Goal: Transaction & Acquisition: Purchase product/service

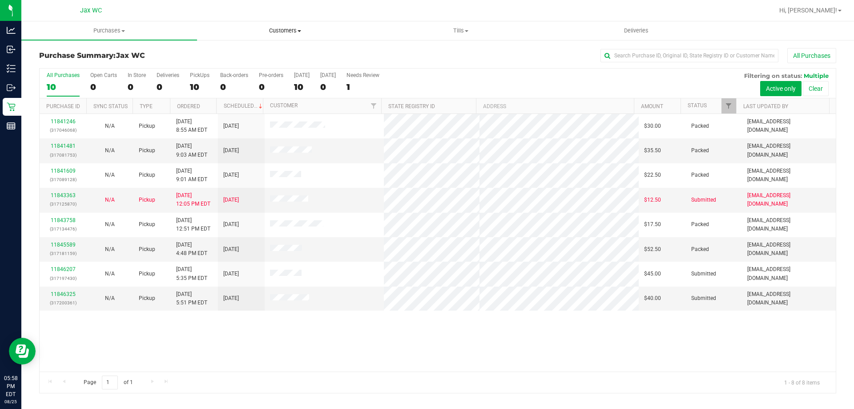
click at [281, 29] on span "Customers" at bounding box center [285, 31] width 175 height 8
click at [229, 53] on span "All customers" at bounding box center [229, 54] width 64 height 8
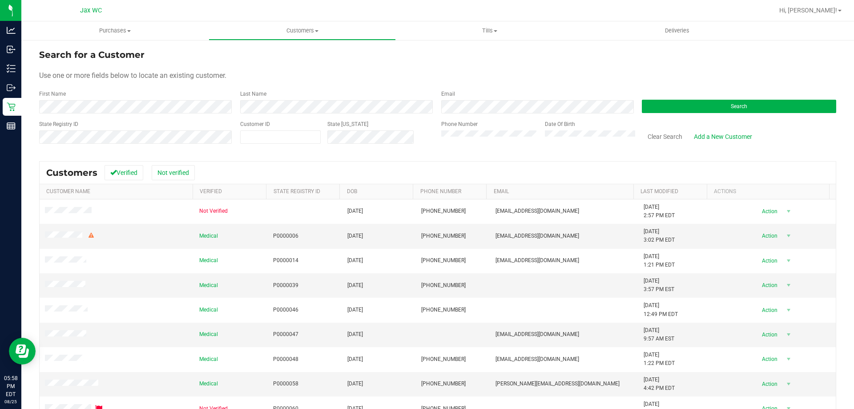
click at [211, 113] on form "Search for a Customer Use one or more fields below to locate an existing custom…" at bounding box center [438, 100] width 798 height 104
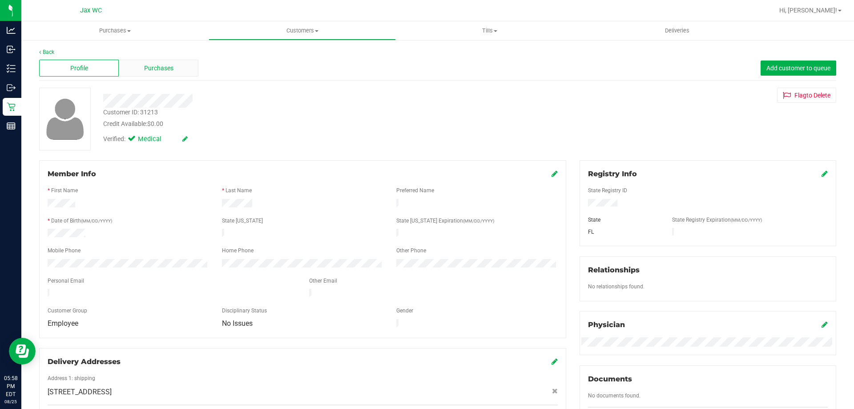
click at [134, 69] on div "Purchases" at bounding box center [159, 68] width 80 height 17
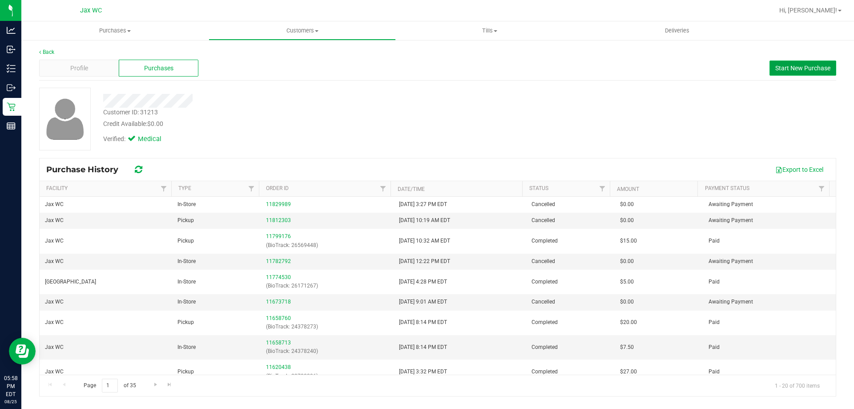
click at [790, 67] on span "Start New Purchase" at bounding box center [803, 68] width 55 height 7
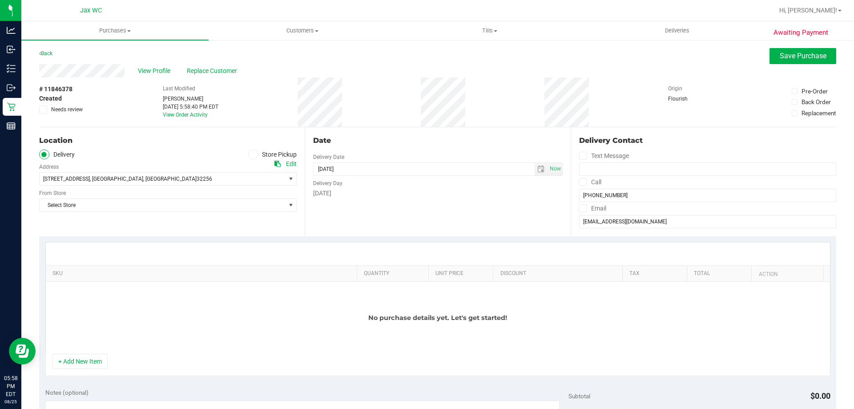
click at [251, 154] on icon at bounding box center [253, 154] width 5 height 0
click at [0, 0] on input "Store Pickup" at bounding box center [0, 0] width 0 height 0
click at [245, 178] on span "Select Store" at bounding box center [163, 179] width 246 height 12
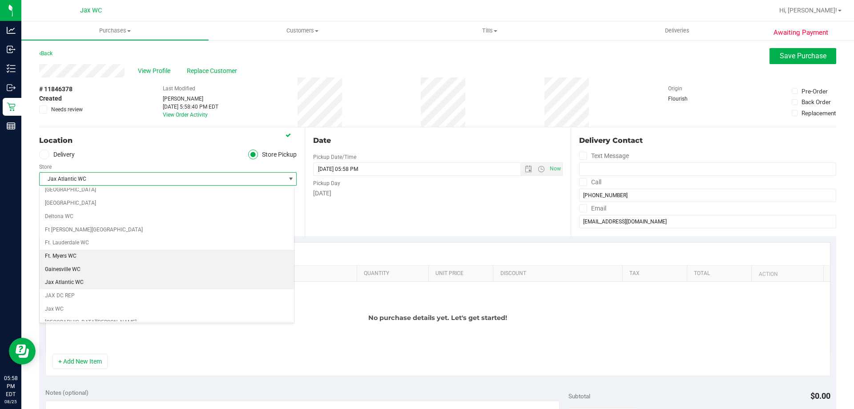
scroll to position [123, 0]
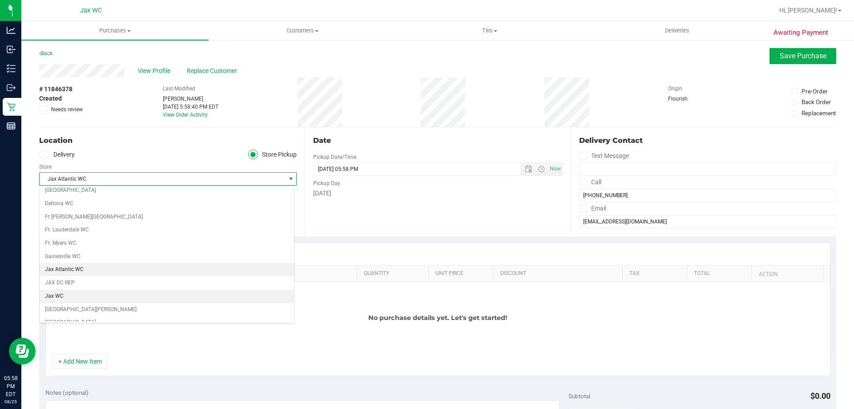
click at [73, 296] on li "Jax WC" at bounding box center [167, 296] width 255 height 13
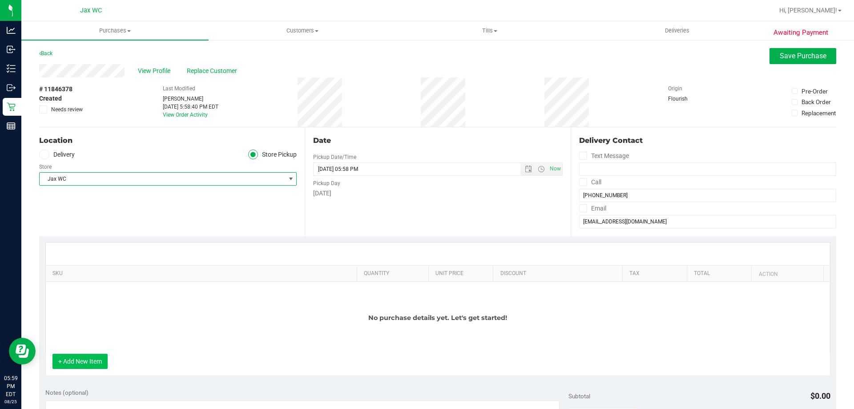
drag, startPoint x: 115, startPoint y: 364, endPoint x: 89, endPoint y: 356, distance: 27.5
click at [114, 363] on div "+ Add New Item" at bounding box center [438, 365] width 786 height 22
click at [89, 356] on button "+ Add New Item" at bounding box center [80, 361] width 55 height 15
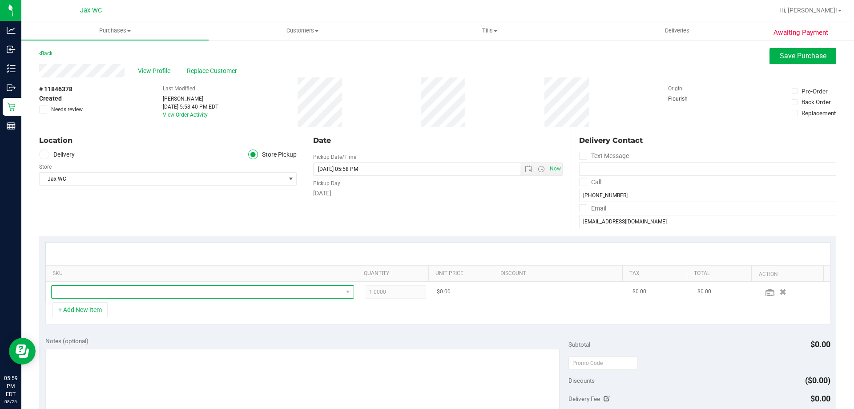
click at [92, 290] on span "NO DATA FOUND" at bounding box center [197, 292] width 291 height 12
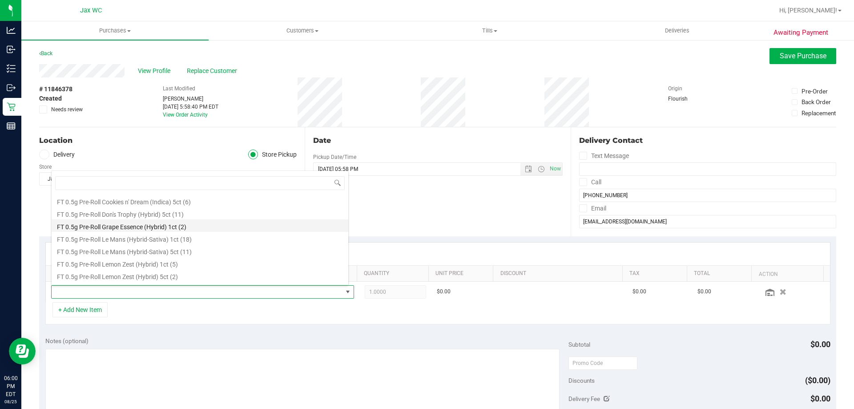
scroll to position [267, 0]
click at [121, 232] on li "FT 0.5g Pre-Roll Citrus Twist (Sativa) 5ct (1)" at bounding box center [200, 233] width 297 height 12
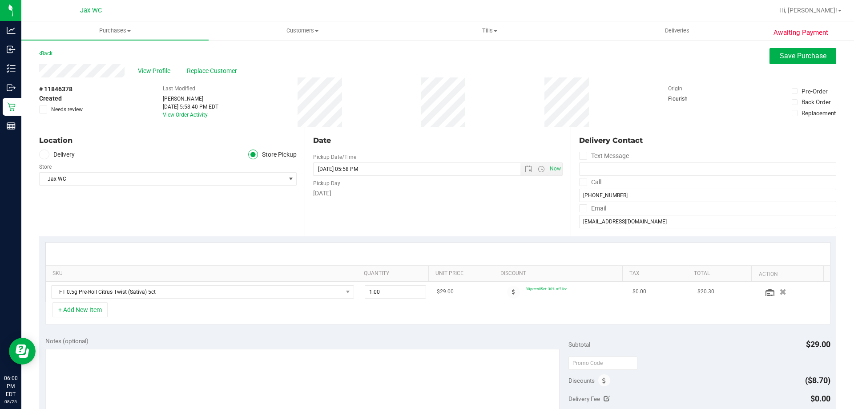
click at [514, 293] on div at bounding box center [514, 292] width 24 height 13
click at [507, 296] on span at bounding box center [513, 292] width 13 height 13
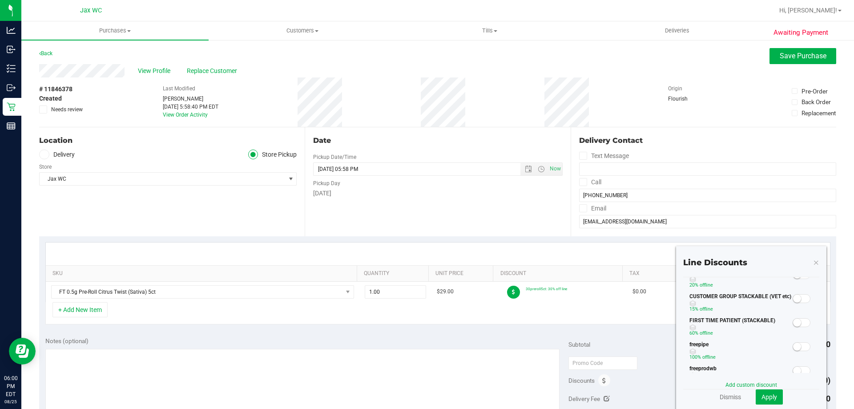
scroll to position [0, 0]
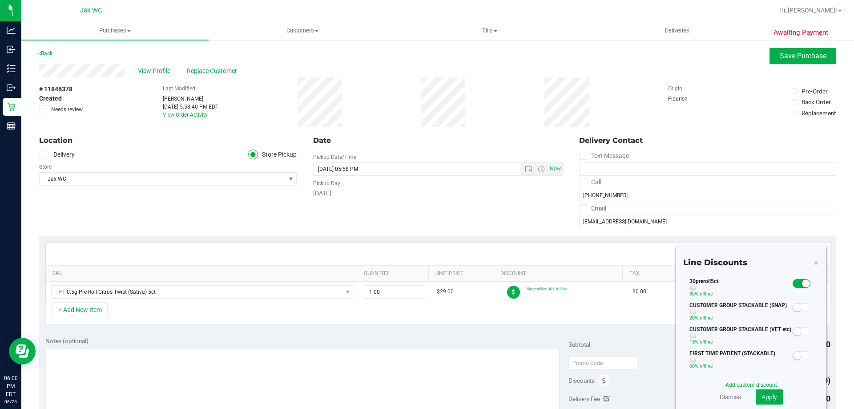
click at [794, 282] on span at bounding box center [802, 283] width 18 height 9
click at [773, 400] on button "Apply" at bounding box center [769, 396] width 27 height 15
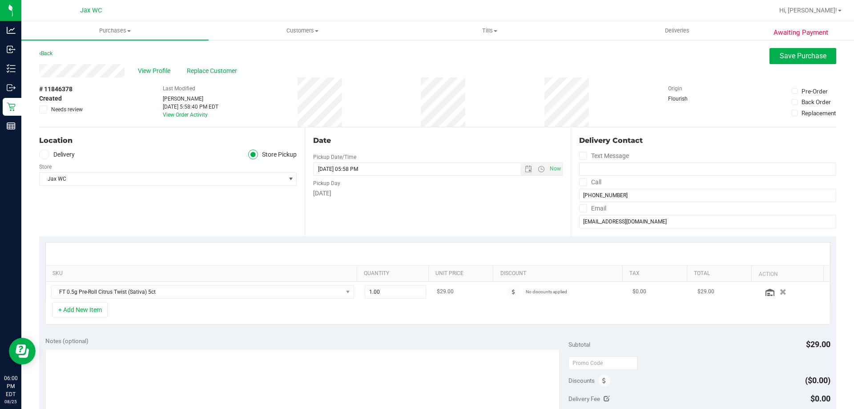
click at [77, 302] on td "FT 0.5g Pre-Roll Citrus Twist (Sativa) 5ct" at bounding box center [203, 292] width 314 height 20
click at [85, 310] on button "+ Add New Item" at bounding box center [80, 309] width 55 height 15
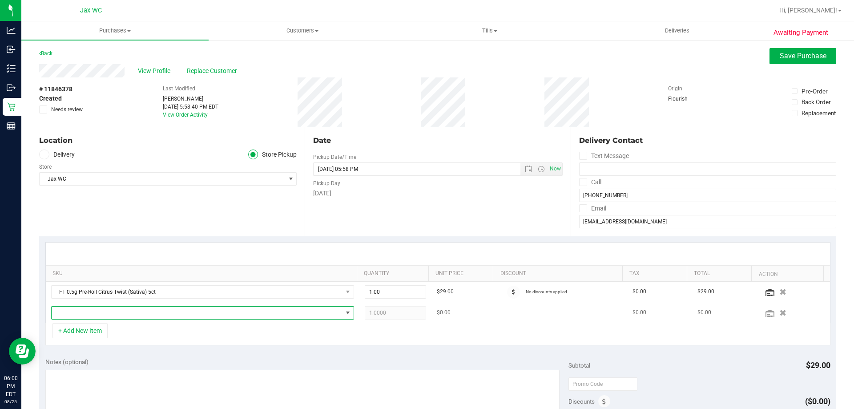
click at [101, 311] on span "NO DATA FOUND" at bounding box center [197, 313] width 291 height 12
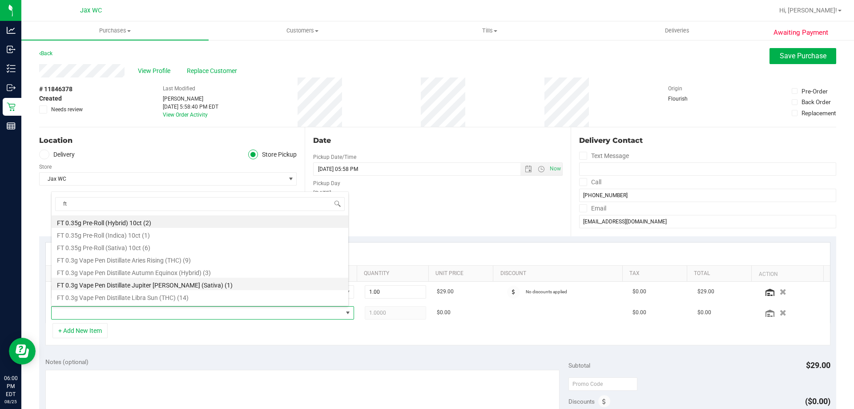
type input "f"
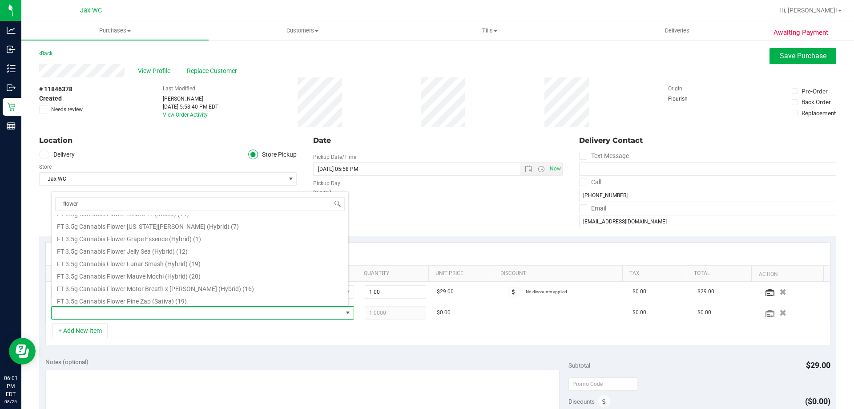
scroll to position [187, 0]
type input "flower"
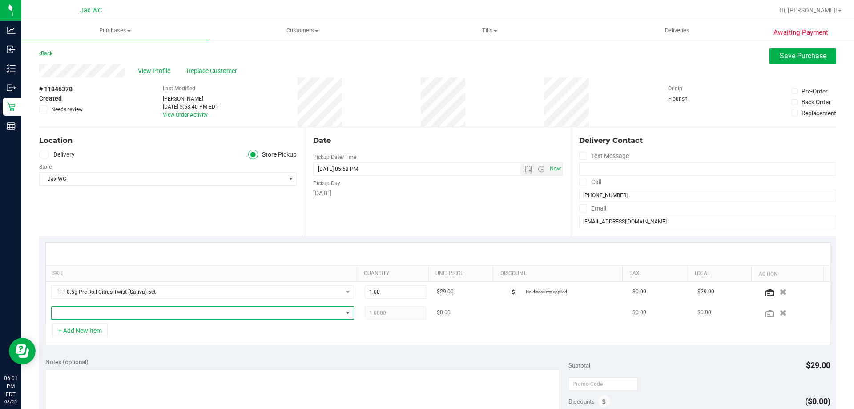
click at [91, 316] on span "NO DATA FOUND" at bounding box center [197, 313] width 291 height 12
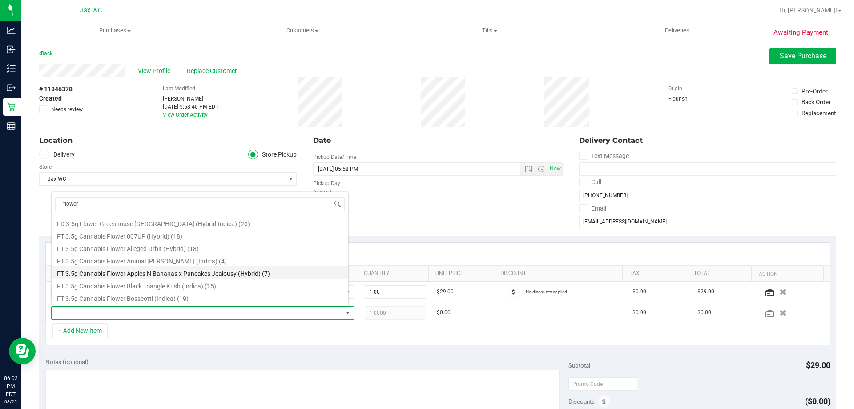
scroll to position [89, 0]
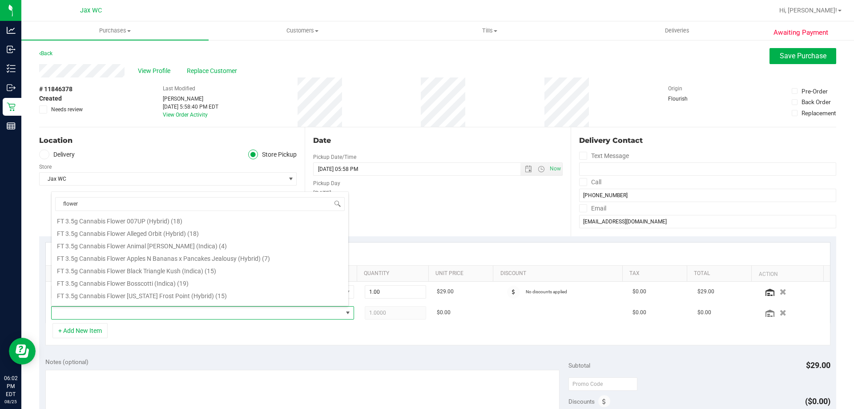
type input "flower"
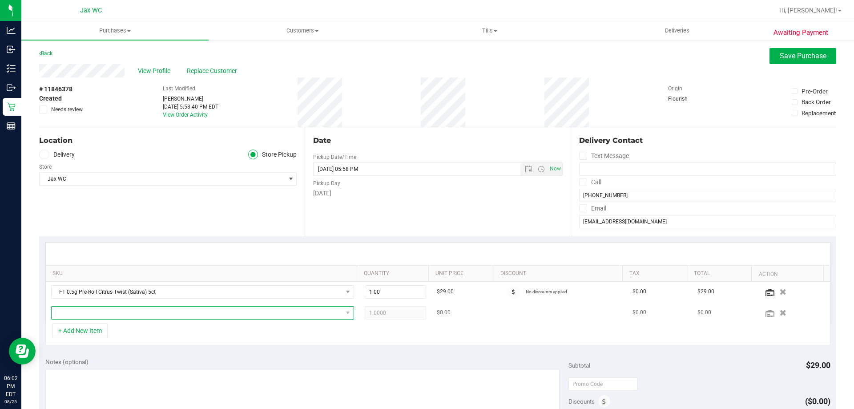
click at [109, 308] on span "NO DATA FOUND" at bounding box center [197, 313] width 291 height 12
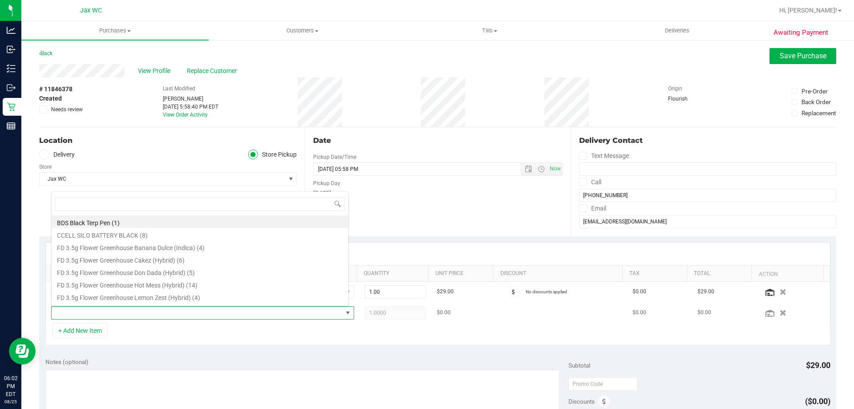
scroll to position [13, 295]
type input "boss"
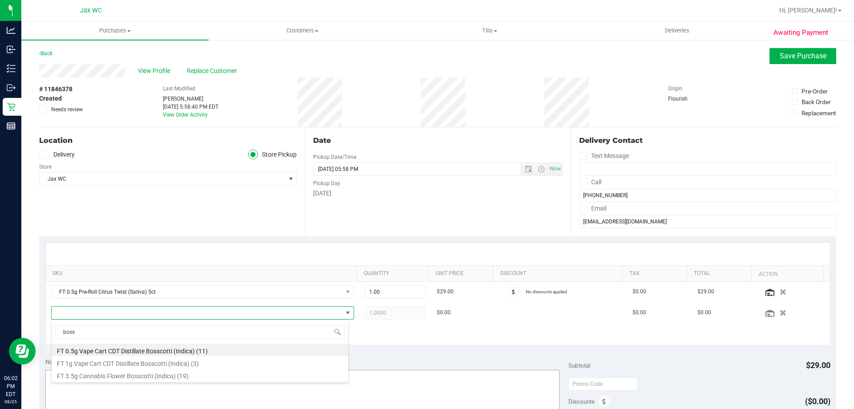
click at [113, 375] on li "FT 3.5g Cannabis Flower Bosscotti (Indica) (19)" at bounding box center [200, 375] width 297 height 12
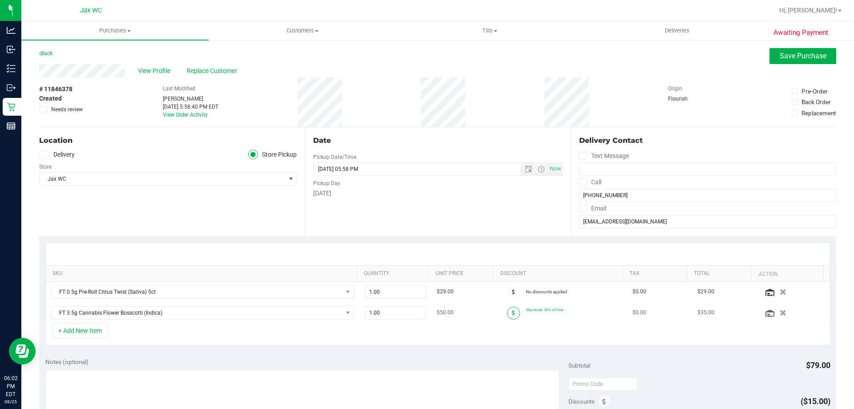
click at [509, 312] on span at bounding box center [513, 313] width 13 height 13
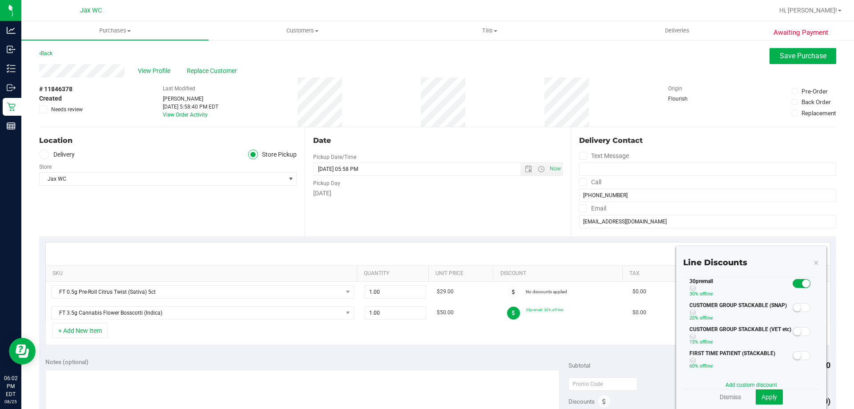
click at [793, 286] on span at bounding box center [802, 283] width 18 height 9
click at [776, 399] on button "Apply" at bounding box center [769, 396] width 27 height 15
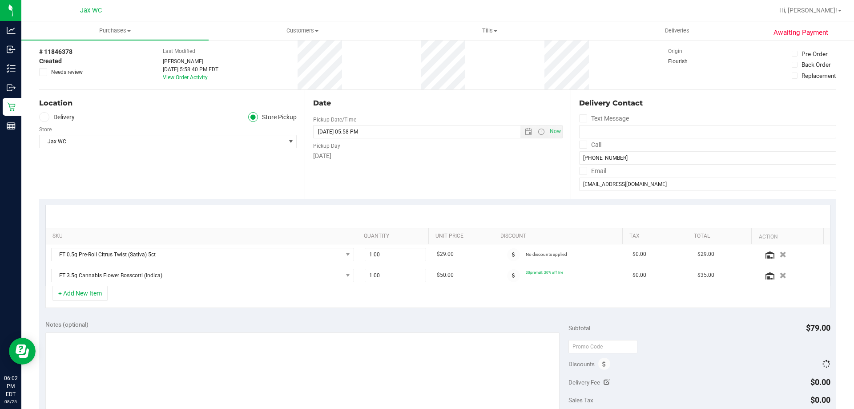
scroll to position [89, 0]
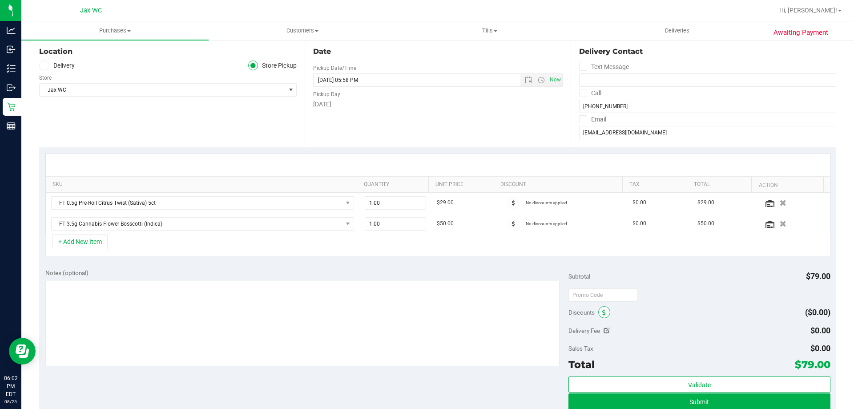
click at [603, 311] on icon at bounding box center [605, 313] width 4 height 6
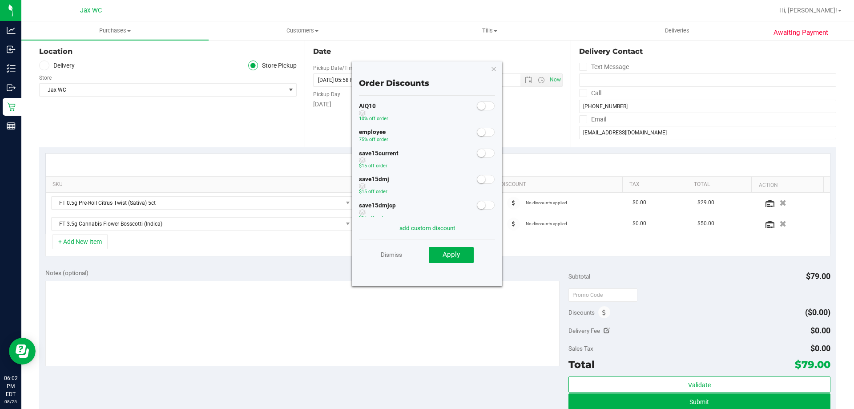
scroll to position [45, 0]
click at [480, 118] on span at bounding box center [486, 116] width 18 height 9
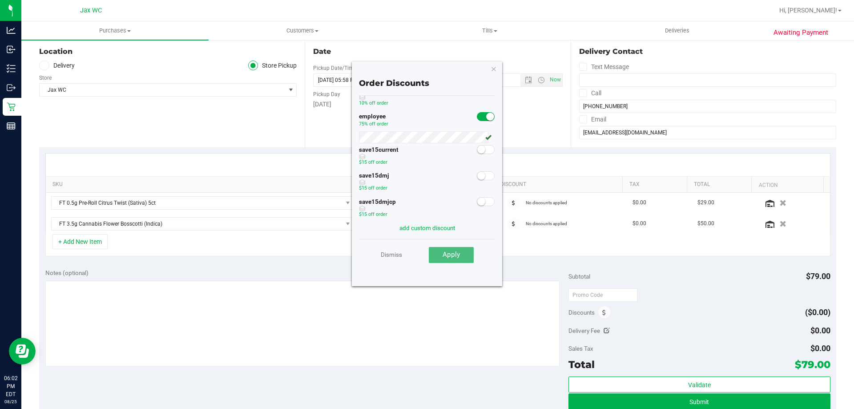
click at [450, 252] on span "Apply" at bounding box center [451, 255] width 17 height 8
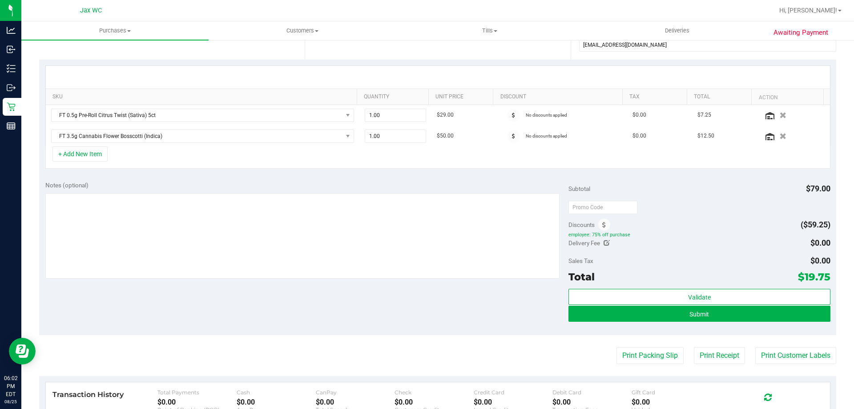
scroll to position [178, 0]
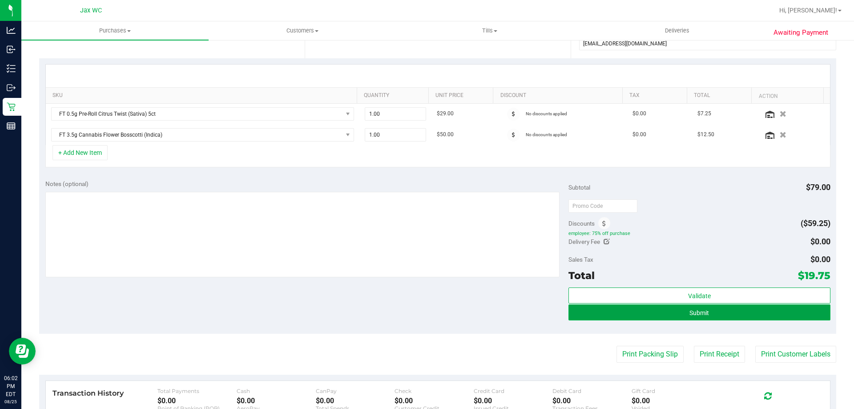
click at [733, 311] on button "Submit" at bounding box center [700, 312] width 262 height 16
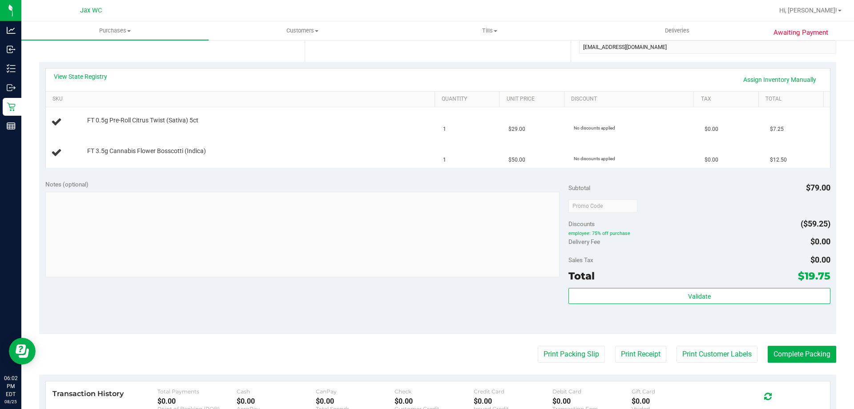
click at [92, 71] on div "View State Registry Assign Inventory Manually" at bounding box center [438, 80] width 785 height 23
click at [93, 71] on div "View State Registry Assign Inventory Manually" at bounding box center [438, 80] width 785 height 23
click at [94, 74] on link "View State Registry" at bounding box center [80, 76] width 53 height 9
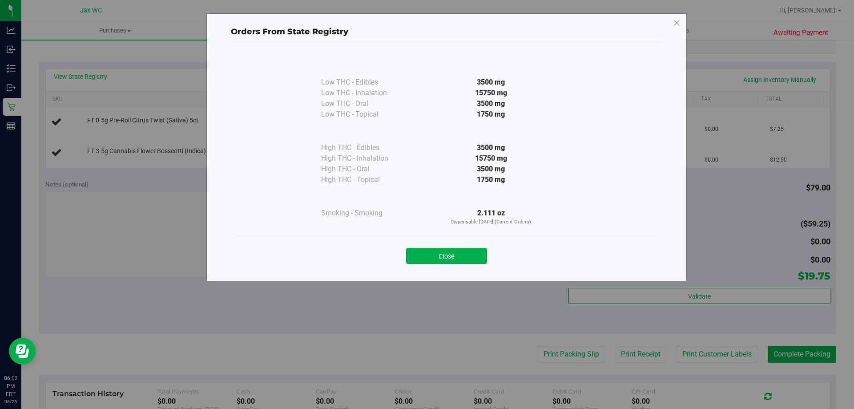
click at [447, 256] on button "Close" at bounding box center [446, 256] width 81 height 16
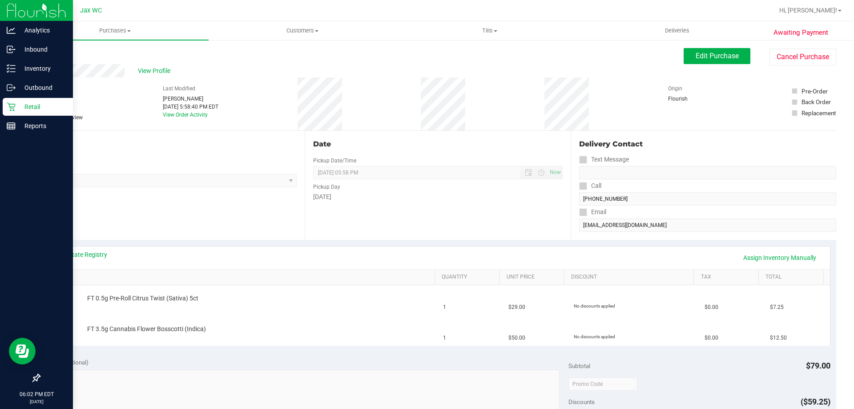
click at [40, 109] on p "Retail" at bounding box center [42, 106] width 53 height 11
